Goal: Task Accomplishment & Management: Manage account settings

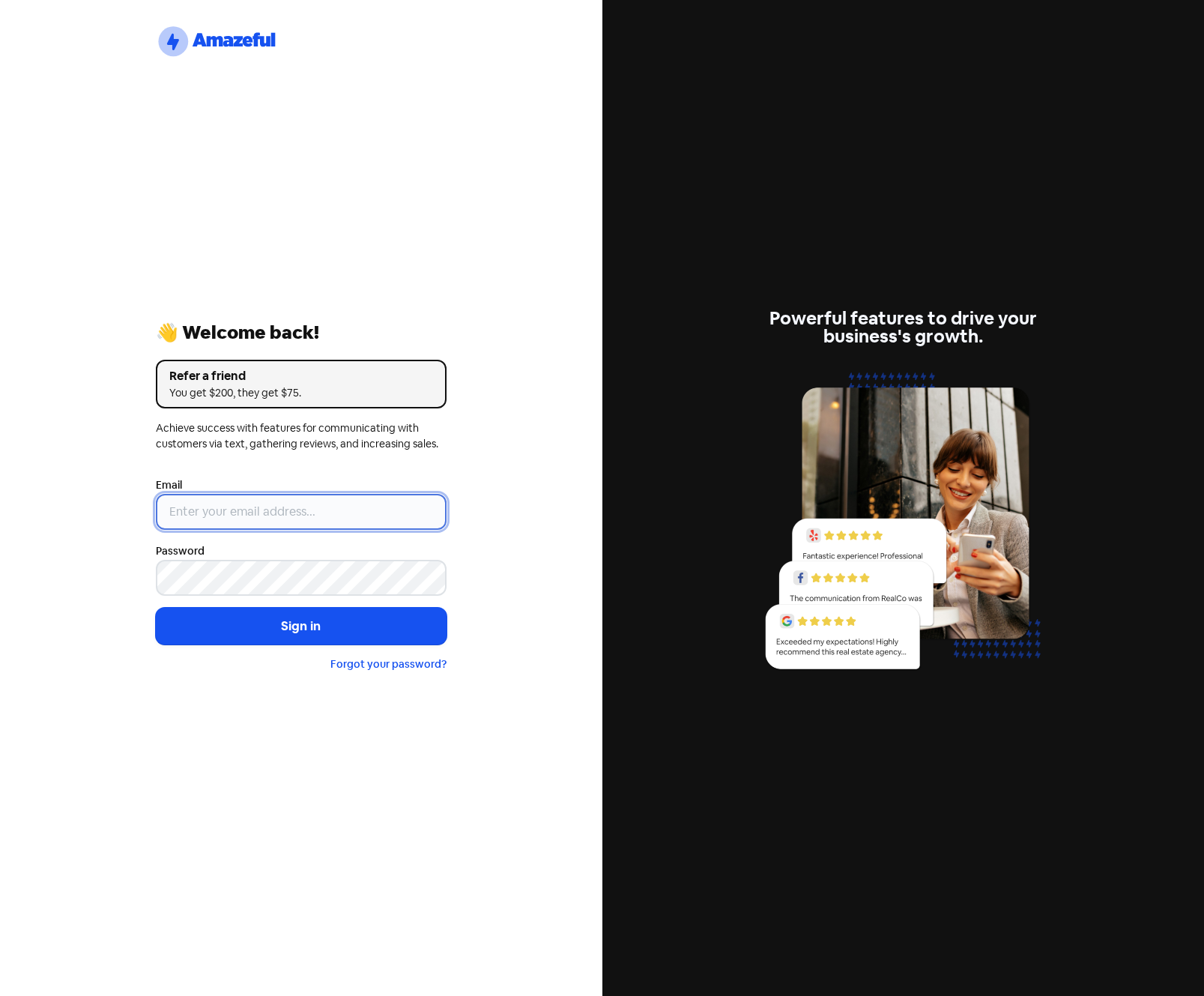
type input "[EMAIL_ADDRESS][DOMAIN_NAME]"
click at [391, 514] on input "[EMAIL_ADDRESS][DOMAIN_NAME]" at bounding box center [301, 512] width 291 height 36
drag, startPoint x: 396, startPoint y: 514, endPoint x: -67, endPoint y: 510, distance: 463.0
click at [0, 510] on html "logo-amazeful_Logo 👋 Welcome back! Refer a friend You get $200, they get $75. A…" at bounding box center [602, 498] width 1204 height 996
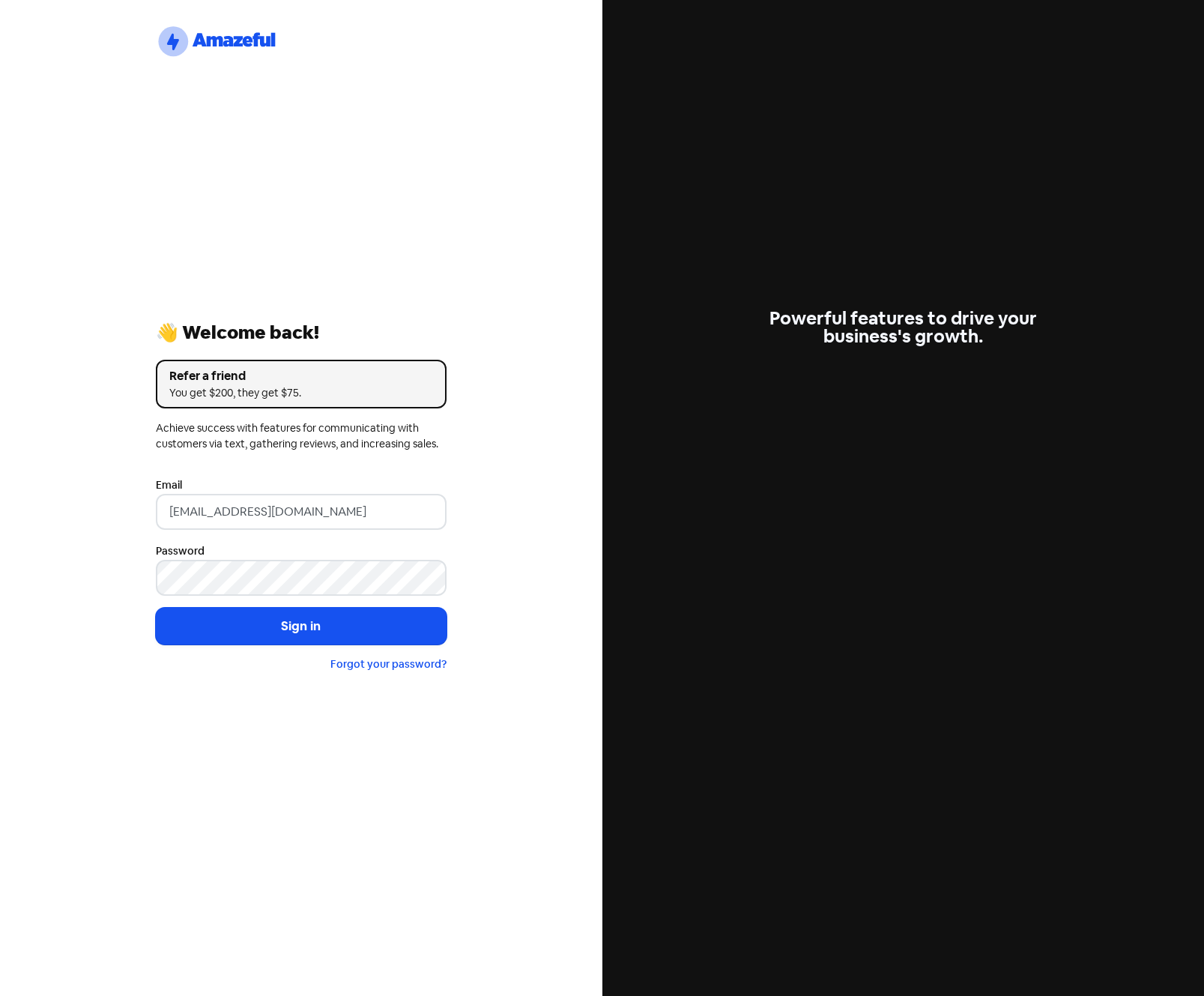
click at [99, 639] on div "logo-amazeful_Logo 👋 Welcome back! Refer a friend You get $200, they get $75. A…" at bounding box center [301, 498] width 603 height 996
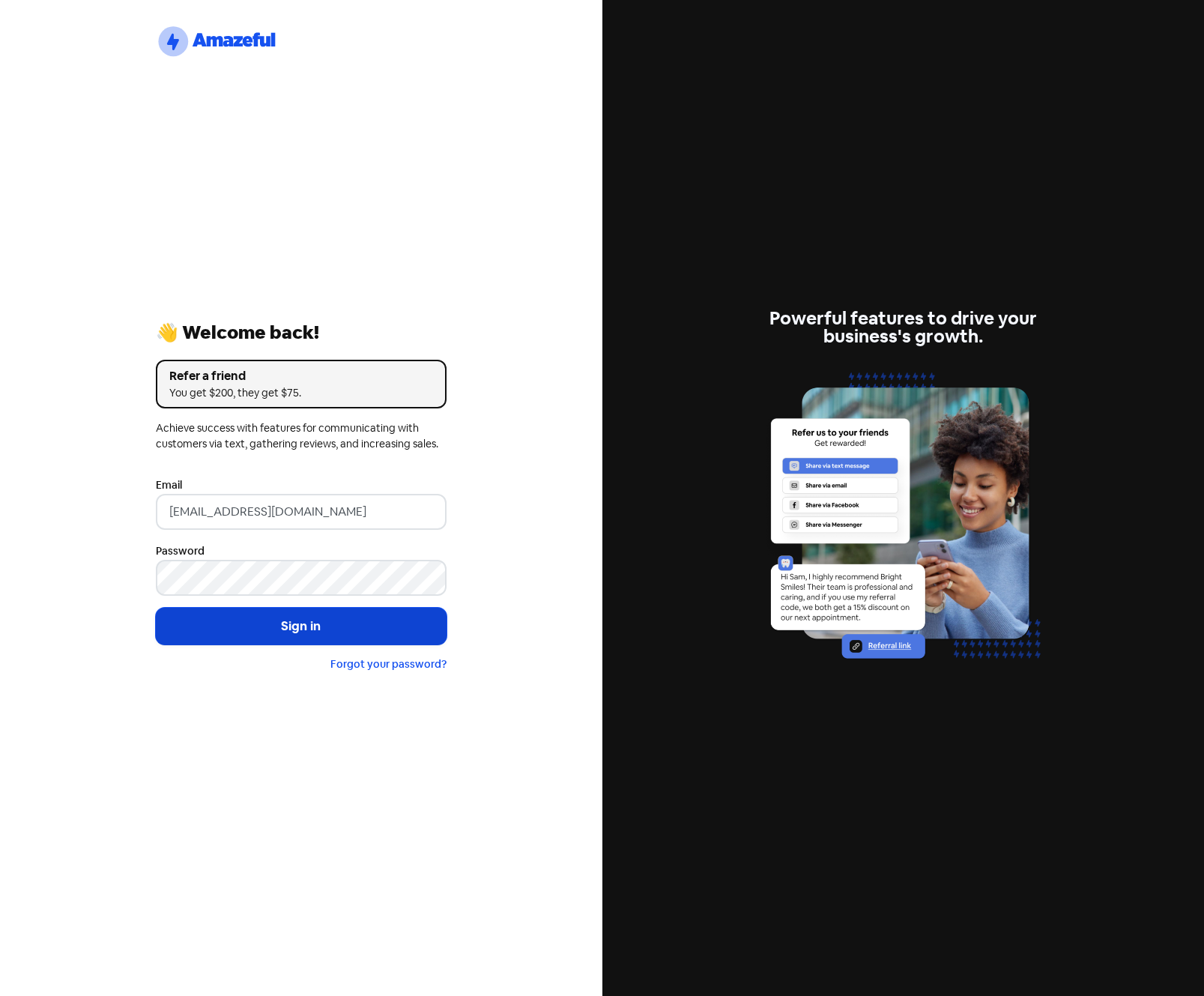
click at [291, 629] on button "Sign in" at bounding box center [301, 626] width 291 height 38
